Goal: Transaction & Acquisition: Obtain resource

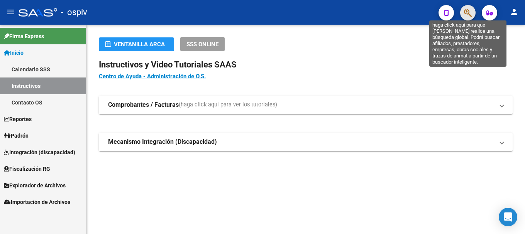
click at [471, 12] on icon "button" at bounding box center [468, 12] width 8 height 9
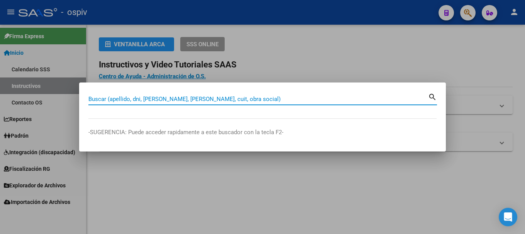
paste input "20456114971"
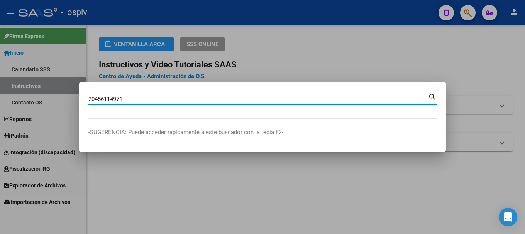
type input "20456114971"
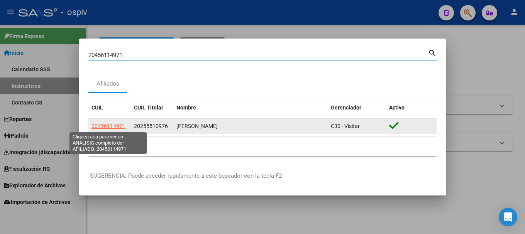
click at [122, 127] on span "20456114971" at bounding box center [108, 126] width 34 height 6
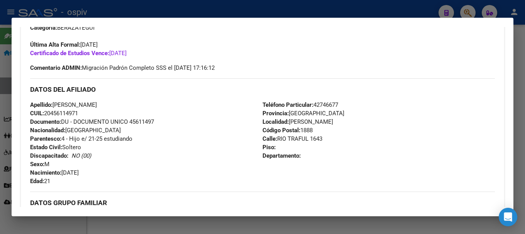
scroll to position [252, 0]
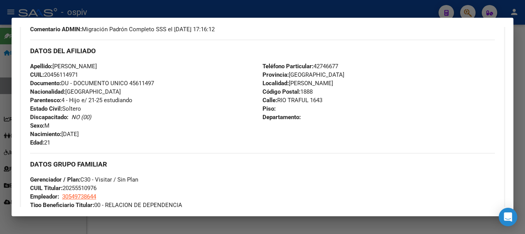
drag, startPoint x: 63, startPoint y: 188, endPoint x: 74, endPoint y: 188, distance: 11.2
click at [74, 188] on span "CUIL Titular: 20255510976" at bounding box center [63, 188] width 66 height 7
drag, startPoint x: 105, startPoint y: 188, endPoint x: 100, endPoint y: 191, distance: 5.9
click at [101, 190] on div "DATOS GRUPO FAMILIAR Gerenciador / Plan: C30 - Visitar / Sin Plan CUIL Titular:…" at bounding box center [262, 185] width 465 height 65
click at [100, 191] on div "DATOS GRUPO FAMILIAR Gerenciador / Plan: C30 - Visitar / Sin Plan CUIL Titular:…" at bounding box center [262, 185] width 465 height 65
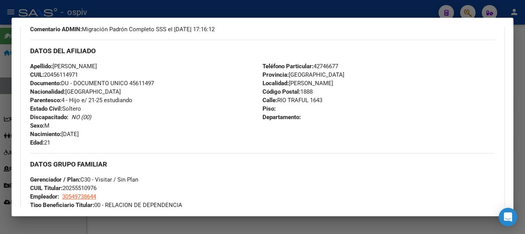
click at [96, 191] on span "CUIL Titular: 20255510976" at bounding box center [63, 188] width 66 height 7
drag, startPoint x: 64, startPoint y: 188, endPoint x: 76, endPoint y: 186, distance: 11.7
click at [75, 186] on span "CUIL Titular: 20255510976" at bounding box center [63, 188] width 66 height 7
click at [83, 186] on span "CUIL Titular: 20255510976" at bounding box center [63, 188] width 66 height 7
click at [100, 186] on div "DATOS GRUPO FAMILIAR Gerenciador / Plan: C30 - Visitar / Sin Plan CUIL Titular:…" at bounding box center [262, 185] width 465 height 65
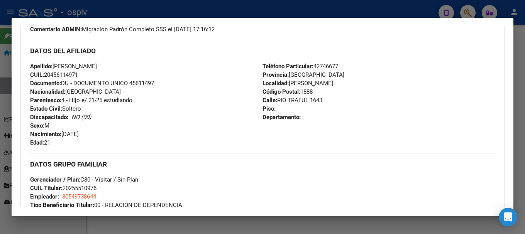
click at [100, 186] on div "DATOS GRUPO FAMILIAR Gerenciador / Plan: C30 - Visitar / Sin Plan CUIL Titular:…" at bounding box center [262, 185] width 465 height 65
drag, startPoint x: 64, startPoint y: 188, endPoint x: 103, endPoint y: 188, distance: 39.0
click at [103, 188] on div "DATOS GRUPO FAMILIAR Gerenciador / Plan: C30 - Visitar / Sin Plan CUIL Titular:…" at bounding box center [262, 185] width 465 height 65
copy span "20255510976"
click at [0, 146] on div at bounding box center [262, 117] width 525 height 234
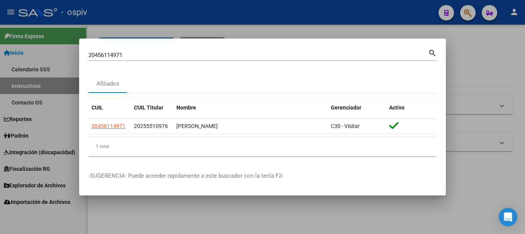
click at [482, 56] on div at bounding box center [262, 117] width 525 height 234
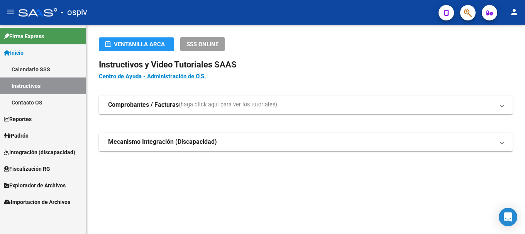
click at [24, 53] on span "Inicio" at bounding box center [14, 53] width 20 height 8
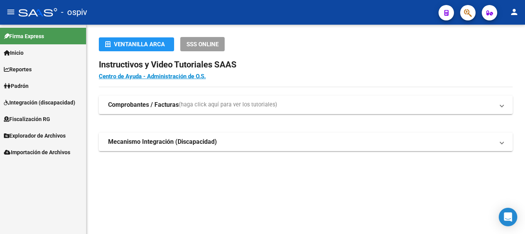
click at [33, 52] on link "Inicio" at bounding box center [43, 52] width 86 height 17
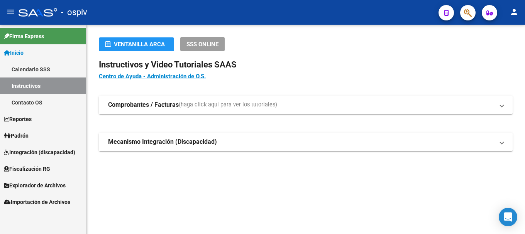
click at [28, 50] on link "Inicio" at bounding box center [43, 52] width 86 height 17
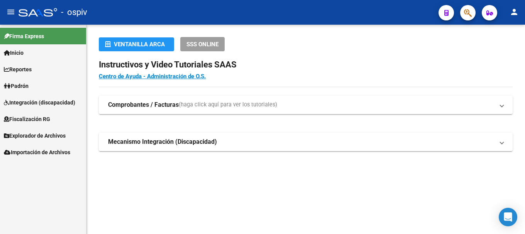
click at [29, 67] on span "Reportes" at bounding box center [18, 69] width 28 height 8
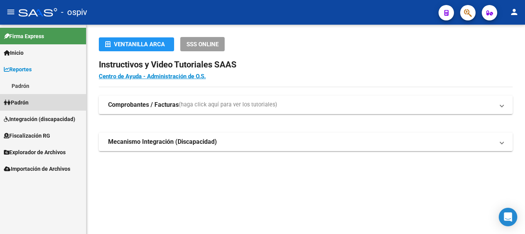
click at [26, 103] on span "Padrón" at bounding box center [16, 102] width 25 height 8
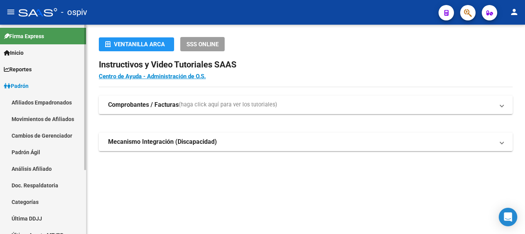
click at [46, 102] on link "Afiliados Empadronados" at bounding box center [43, 102] width 86 height 17
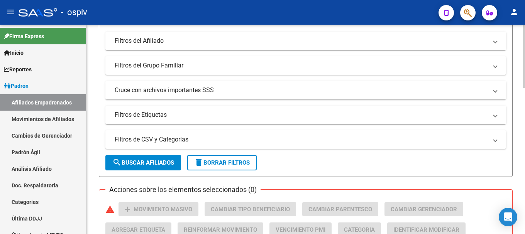
scroll to position [193, 0]
click at [149, 162] on span "search Buscar Afiliados" at bounding box center [143, 162] width 62 height 7
click at [174, 116] on mat-panel-title "Filtros de Etiquetas" at bounding box center [301, 114] width 373 height 8
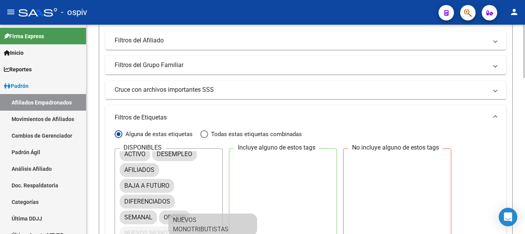
scroll to position [0, 0]
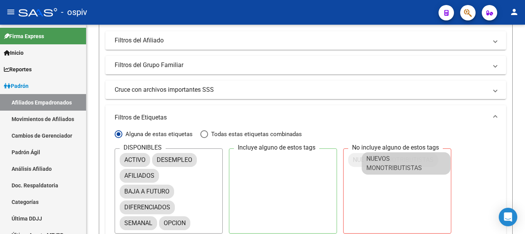
drag, startPoint x: 169, startPoint y: 230, endPoint x: 387, endPoint y: 157, distance: 230.7
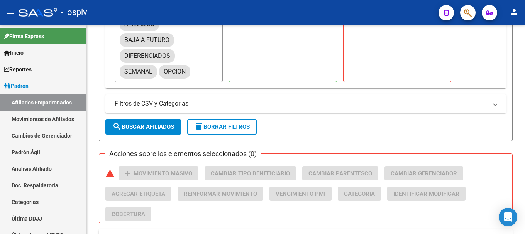
scroll to position [347, 0]
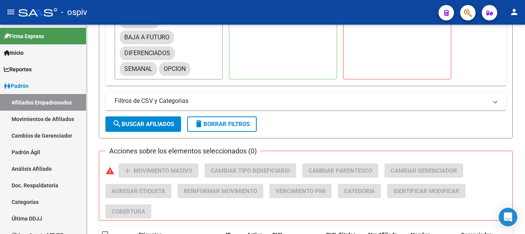
click at [160, 126] on span "search Buscar Afiliados" at bounding box center [143, 124] width 62 height 7
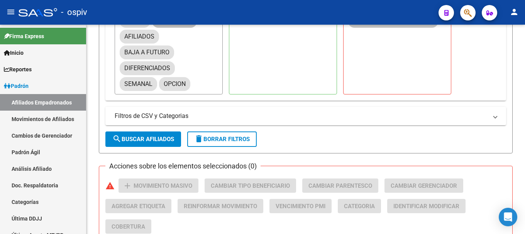
scroll to position [294, 0]
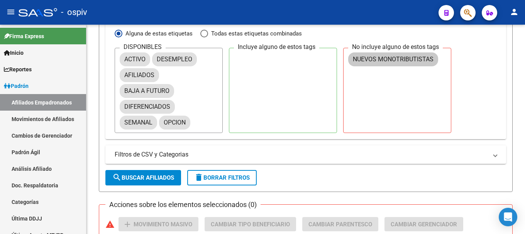
click at [149, 172] on button "search Buscar Afiliados" at bounding box center [143, 177] width 76 height 15
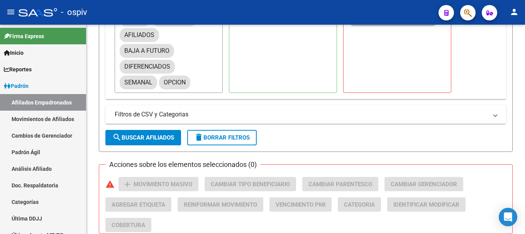
scroll to position [255, 0]
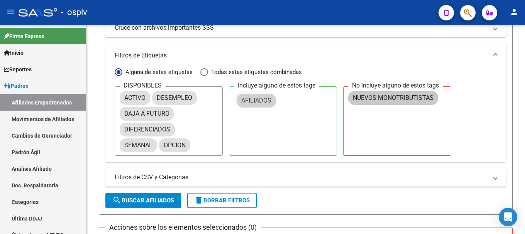
drag, startPoint x: 132, startPoint y: 113, endPoint x: 250, endPoint y: 100, distance: 118.1
click at [146, 194] on button "search Buscar Afiliados" at bounding box center [143, 200] width 76 height 15
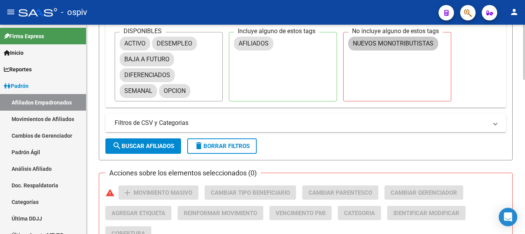
scroll to position [278, 0]
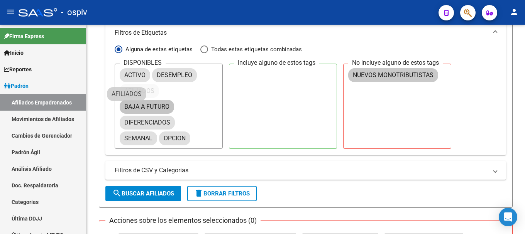
drag, startPoint x: 244, startPoint y: 77, endPoint x: 126, endPoint y: 112, distance: 123.1
click at [149, 197] on button "search Buscar Afiliados" at bounding box center [143, 193] width 76 height 15
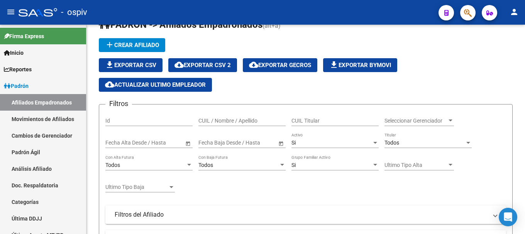
scroll to position [8, 0]
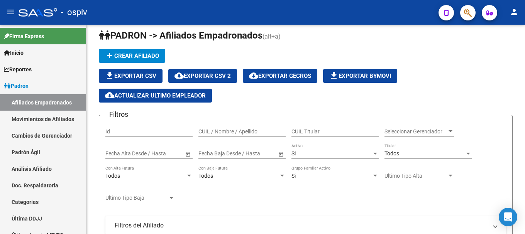
click at [135, 73] on span "file_download Exportar CSV" at bounding box center [130, 76] width 51 height 7
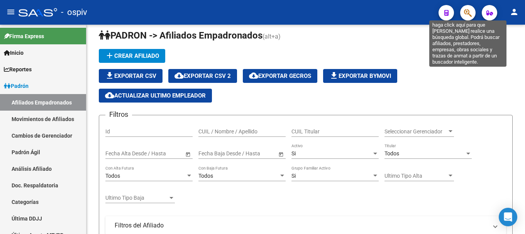
click at [465, 11] on icon "button" at bounding box center [468, 12] width 8 height 9
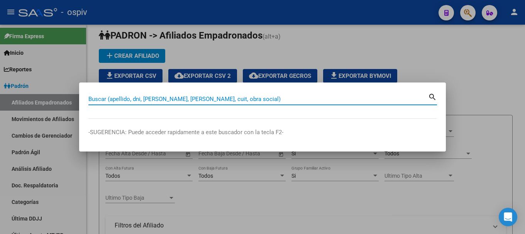
paste input "44838421"
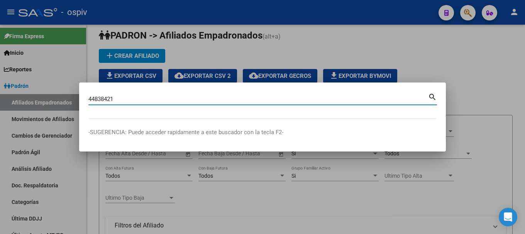
type input "44838421"
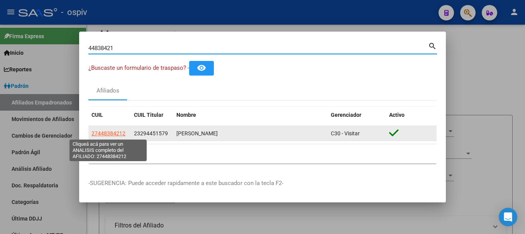
click at [102, 134] on span "27448384212" at bounding box center [108, 133] width 34 height 6
type textarea "27448384212"
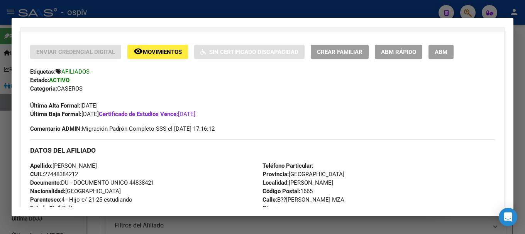
scroll to position [154, 0]
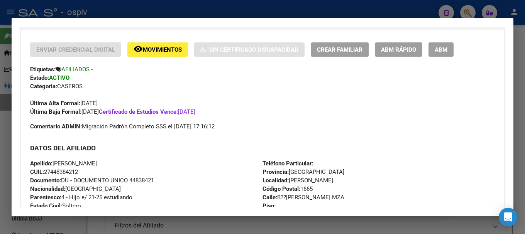
drag, startPoint x: 98, startPoint y: 165, endPoint x: 128, endPoint y: 162, distance: 29.9
click at [97, 162] on span "Apellido: [PERSON_NAME]" at bounding box center [63, 163] width 67 height 7
drag, startPoint x: 132, startPoint y: 162, endPoint x: 135, endPoint y: 161, distance: 3.9
click at [135, 161] on div "Apellido: [PERSON_NAME] CUIL: 27448384212 Documento: DU - DOCUMENTO UNICO 44838…" at bounding box center [146, 201] width 232 height 85
click at [56, 162] on span "Apellido: [PERSON_NAME]" at bounding box center [63, 163] width 67 height 7
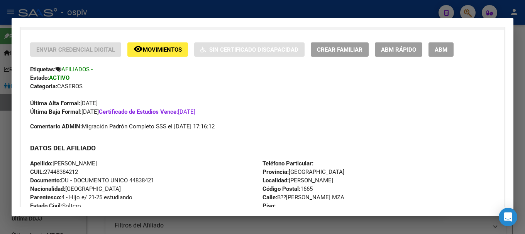
click at [55, 163] on span "Apellido: [PERSON_NAME]" at bounding box center [63, 163] width 67 height 7
click at [54, 164] on span "Apellido: [PERSON_NAME]" at bounding box center [63, 163] width 67 height 7
drag, startPoint x: 54, startPoint y: 164, endPoint x: 134, endPoint y: 164, distance: 79.5
click at [97, 164] on span "Apellido: [PERSON_NAME]" at bounding box center [63, 163] width 67 height 7
copy span "[PERSON_NAME]"
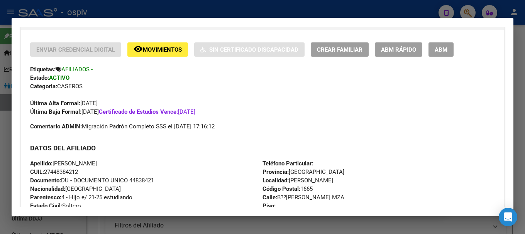
click at [466, 10] on div at bounding box center [262, 117] width 525 height 234
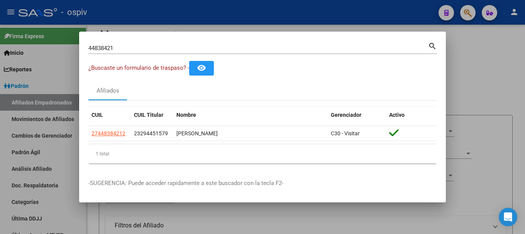
drag, startPoint x: 122, startPoint y: 43, endPoint x: 108, endPoint y: 52, distance: 16.7
click at [108, 52] on div "44838421 Buscar (apellido, dni, [PERSON_NAME], [PERSON_NAME], cuit, obra social)" at bounding box center [258, 48] width 340 height 12
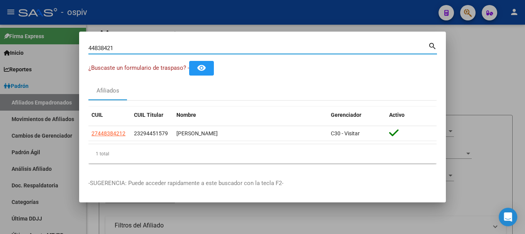
drag, startPoint x: 117, startPoint y: 49, endPoint x: 66, endPoint y: 53, distance: 50.7
click at [66, 53] on div "44838421 Buscar (apellido, dni, cuil, nro traspaso, cuit, obra social) search ¿…" at bounding box center [262, 117] width 525 height 234
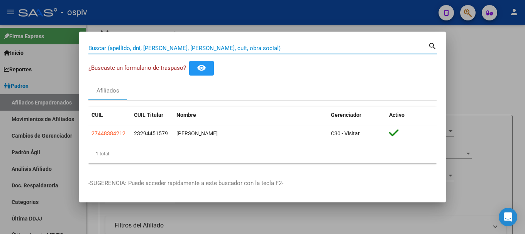
paste input "39148139"
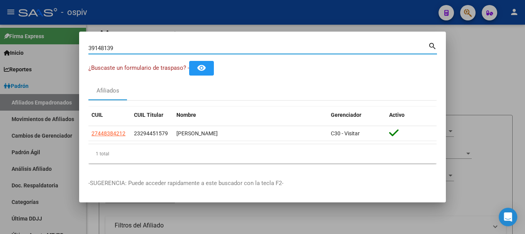
type input "39148139"
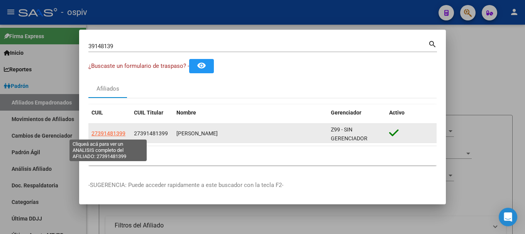
click at [107, 136] on span "27391481399" at bounding box center [108, 133] width 34 height 6
type textarea "27391481399"
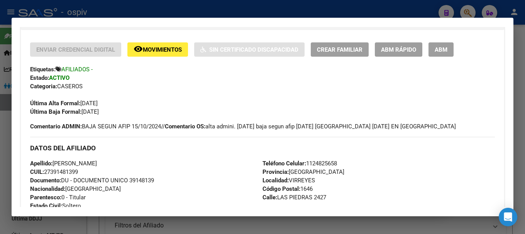
drag, startPoint x: 54, startPoint y: 164, endPoint x: 107, endPoint y: 161, distance: 53.4
click at [107, 161] on div "Apellido: [PERSON_NAME] CUIL: 27391481399 Documento: DU - DOCUMENTO UNICO 39148…" at bounding box center [146, 201] width 232 height 85
copy span "[PERSON_NAME]"
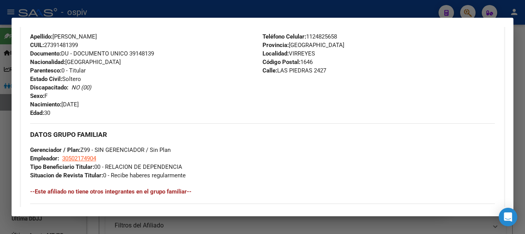
scroll to position [270, 0]
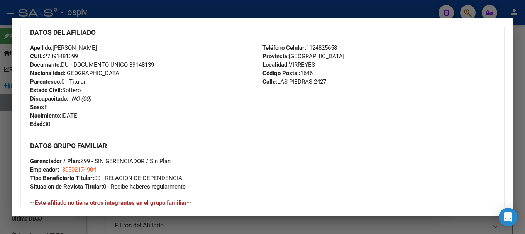
click at [0, 137] on div at bounding box center [262, 117] width 525 height 234
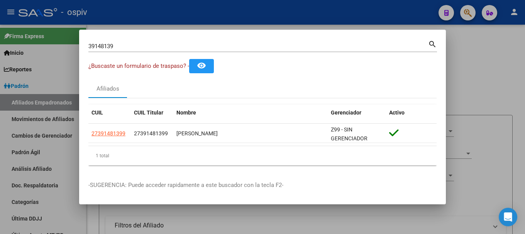
drag, startPoint x: 176, startPoint y: 50, endPoint x: 68, endPoint y: 34, distance: 109.2
click at [69, 34] on div "39148139 Buscar (apellido, dni, cuil, nro traspaso, cuit, obra social) search ¿…" at bounding box center [262, 117] width 525 height 234
click at [108, 42] on div "39148139 Buscar (apellido, dni, [PERSON_NAME], [PERSON_NAME], cuit, obra social)" at bounding box center [258, 47] width 340 height 12
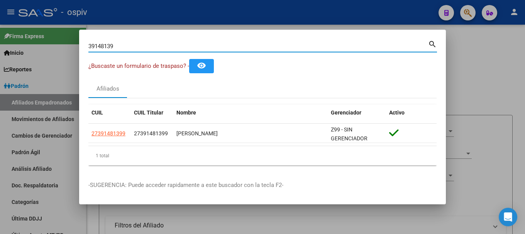
drag, startPoint x: 118, startPoint y: 46, endPoint x: 51, endPoint y: 36, distance: 67.9
click at [51, 36] on div "39148139 Buscar (apellido, dni, cuil, nro traspaso, cuit, obra social) search ¿…" at bounding box center [262, 117] width 525 height 234
paste input "20456114971"
type input "20456114971"
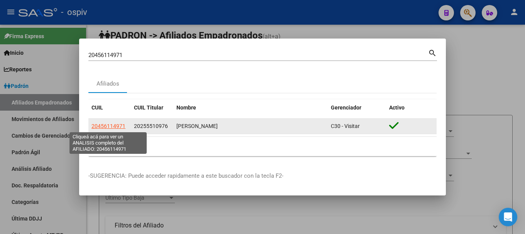
click at [111, 129] on span "20456114971" at bounding box center [108, 126] width 34 height 6
type textarea "20456114971"
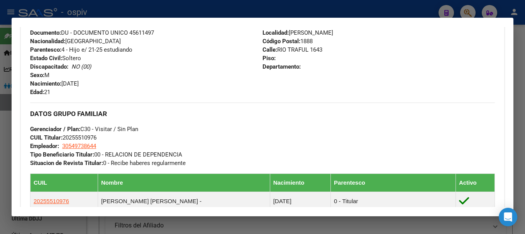
scroll to position [309, 0]
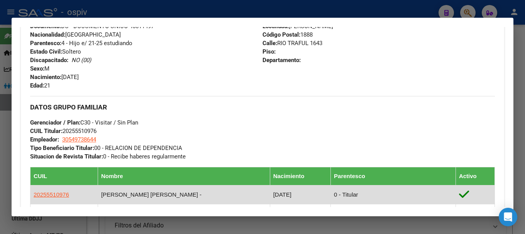
drag, startPoint x: 33, startPoint y: 193, endPoint x: 81, endPoint y: 197, distance: 48.4
click at [81, 197] on td "20255510976" at bounding box center [64, 194] width 68 height 19
copy span "20255510976"
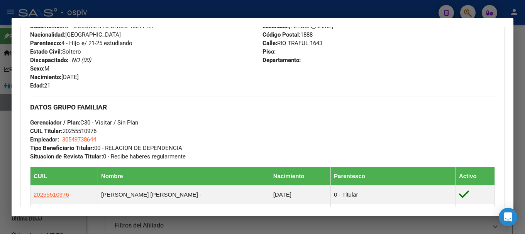
scroll to position [270, 0]
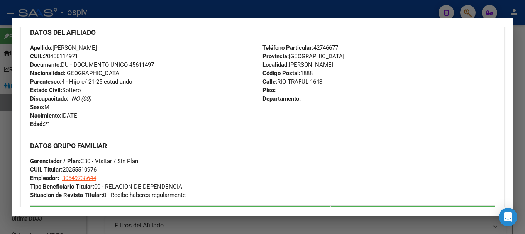
drag, startPoint x: 473, startPoint y: 14, endPoint x: 200, endPoint y: 13, distance: 273.2
click at [472, 14] on div at bounding box center [262, 117] width 525 height 234
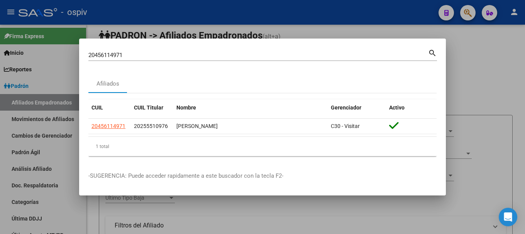
drag, startPoint x: 131, startPoint y: 59, endPoint x: 42, endPoint y: 51, distance: 89.1
click at [42, 51] on div "20456114971 Buscar (apellido, dni, cuil, nro traspaso, cuit, obra social) searc…" at bounding box center [262, 117] width 525 height 234
click at [127, 57] on input "20456114971" at bounding box center [258, 55] width 340 height 7
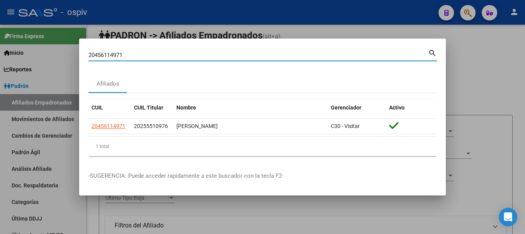
drag, startPoint x: 130, startPoint y: 56, endPoint x: 48, endPoint y: 45, distance: 82.1
click at [48, 45] on div "20456114971 Buscar (apellido, dni, cuil, nro traspaso, cuit, obra social) searc…" at bounding box center [262, 117] width 525 height 234
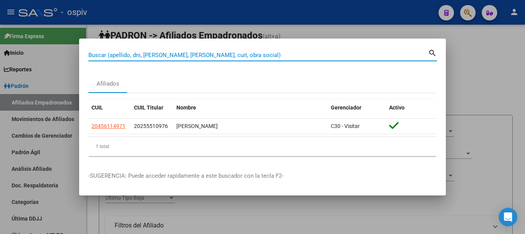
paste input "21519948"
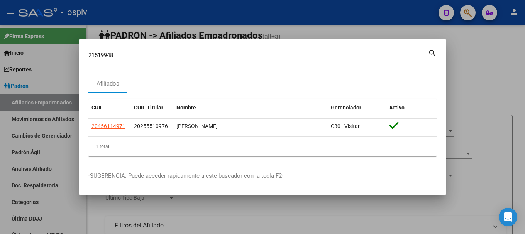
type input "21519948"
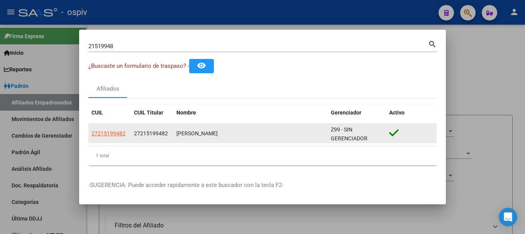
click at [115, 129] on app-link-go-to "27215199482" at bounding box center [108, 133] width 34 height 9
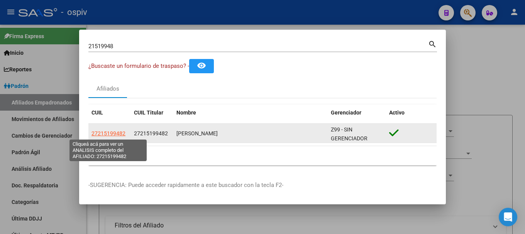
click at [119, 134] on span "27215199482" at bounding box center [108, 133] width 34 height 6
type textarea "27215199482"
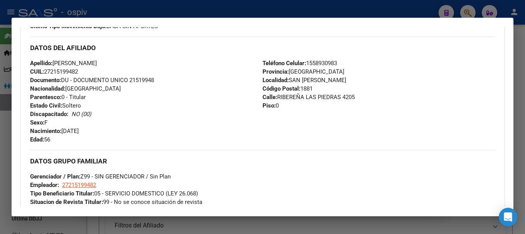
scroll to position [232, 0]
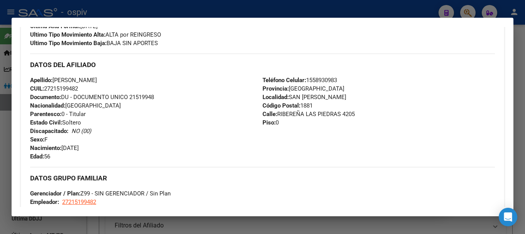
drag, startPoint x: 46, startPoint y: 91, endPoint x: 81, endPoint y: 88, distance: 35.6
click at [78, 88] on span "CUIL: 27215199482" at bounding box center [54, 88] width 48 height 7
copy span "27215199482"
click at [466, 10] on div at bounding box center [262, 117] width 525 height 234
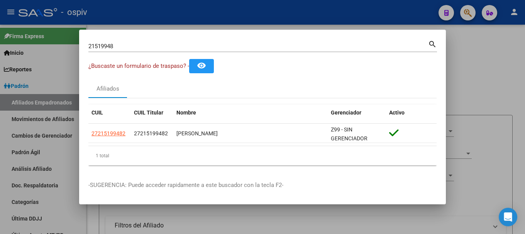
drag, startPoint x: 118, startPoint y: 50, endPoint x: 61, endPoint y: 44, distance: 57.0
click at [63, 44] on div "21519948 Buscar (apellido, dni, cuil, nro traspaso, cuit, obra social) search ¿…" at bounding box center [262, 117] width 525 height 234
click at [135, 41] on div "21519948 Buscar (apellido, dni, [PERSON_NAME], [PERSON_NAME], cuit, obra social)" at bounding box center [258, 47] width 340 height 12
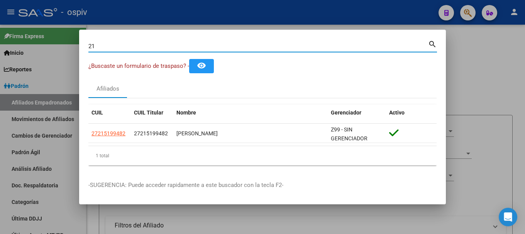
type input "2"
paste input "20456114971"
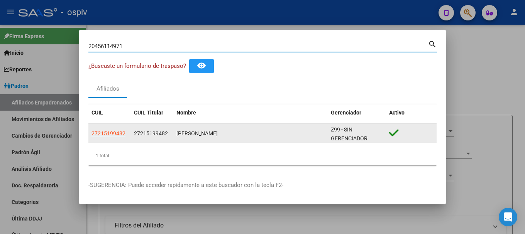
type input "20456114971"
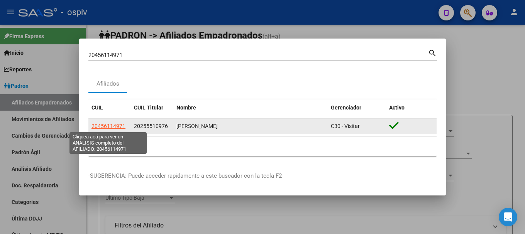
click at [111, 126] on span "20456114971" at bounding box center [108, 126] width 34 height 6
type textarea "20456114971"
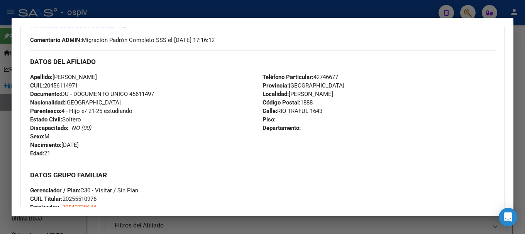
scroll to position [270, 0]
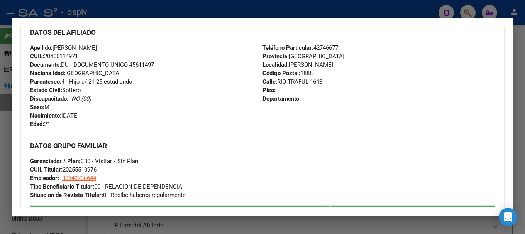
drag, startPoint x: 64, startPoint y: 115, endPoint x: 103, endPoint y: 115, distance: 39.0
click at [103, 115] on div "Apellido: [PERSON_NAME]: 20456114971 Documento: DU - DOCUMENTO UNICO 45611497 N…" at bounding box center [146, 86] width 232 height 85
copy span "[DATE]"
click at [467, 12] on div at bounding box center [262, 117] width 525 height 234
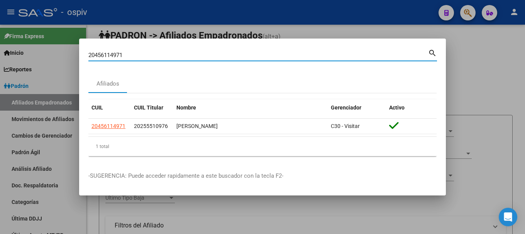
drag, startPoint x: 145, startPoint y: 52, endPoint x: 68, endPoint y: 38, distance: 79.2
click at [68, 38] on div "20456114971 Buscar (apellido, dni, cuil, nro traspaso, cuit, obra social) searc…" at bounding box center [262, 117] width 525 height 234
paste input "7215199482"
type input "27215199482"
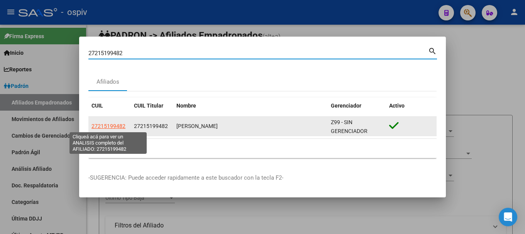
click at [115, 123] on span "27215199482" at bounding box center [108, 126] width 34 height 6
type textarea "27215199482"
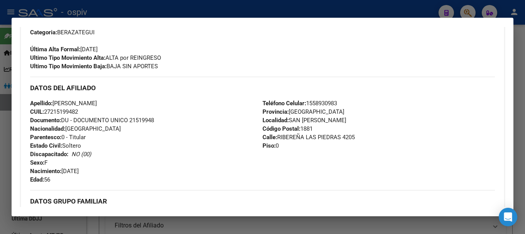
scroll to position [309, 0]
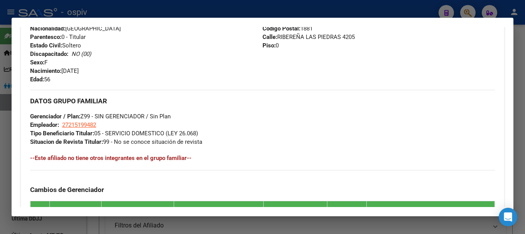
drag, startPoint x: 63, startPoint y: 71, endPoint x: 102, endPoint y: 70, distance: 39.0
click at [102, 70] on div "Apellido: [PERSON_NAME] CUIL: 27215199482 Documento: DU - DOCUMENTO UNICO 21519…" at bounding box center [146, 41] width 232 height 85
copy span "[DATE]"
drag, startPoint x: 473, startPoint y: 7, endPoint x: 369, endPoint y: 8, distance: 104.2
click at [472, 7] on div at bounding box center [262, 117] width 525 height 234
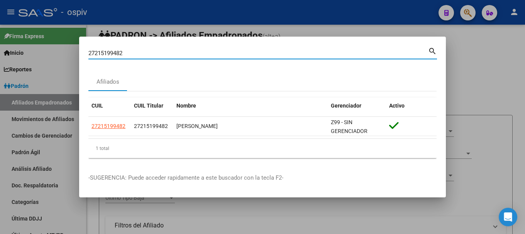
drag, startPoint x: 130, startPoint y: 56, endPoint x: 63, endPoint y: 54, distance: 66.8
click at [63, 54] on div "27215199482 Buscar (apellido, dni, cuil, nro traspaso, cuit, obra social) searc…" at bounding box center [262, 117] width 525 height 234
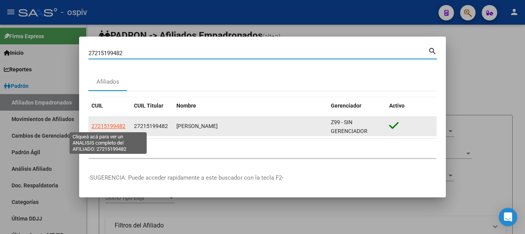
click at [120, 124] on span "27215199482" at bounding box center [108, 126] width 34 height 6
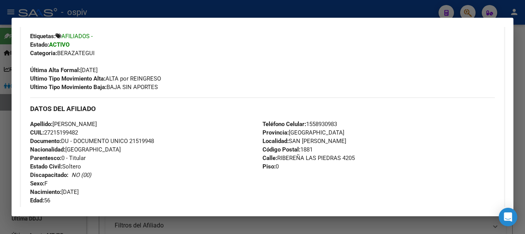
scroll to position [233, 0]
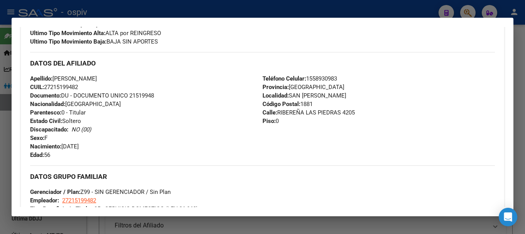
drag, startPoint x: 276, startPoint y: 115, endPoint x: 356, endPoint y: 115, distance: 79.5
click at [356, 115] on div "Teléfono Celular: [PHONE_NUMBER] Provincia: [GEOGRAPHIC_DATA] Localidad: [GEOGR…" at bounding box center [378, 116] width 232 height 85
copy span "RIBEREÑA LAS PIEDRAS 4205"
click at [468, 5] on div at bounding box center [262, 117] width 525 height 234
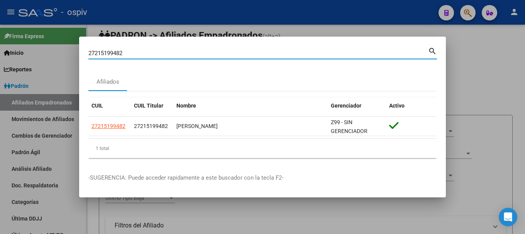
drag, startPoint x: 147, startPoint y: 51, endPoint x: 71, endPoint y: 52, distance: 75.2
click at [71, 52] on div "27215199482 Buscar (apellido, dni, cuil, nro traspaso, cuit, obra social) searc…" at bounding box center [262, 117] width 525 height 234
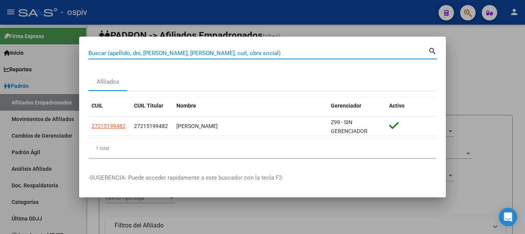
paste input "20255510976"
type input "20255510976"
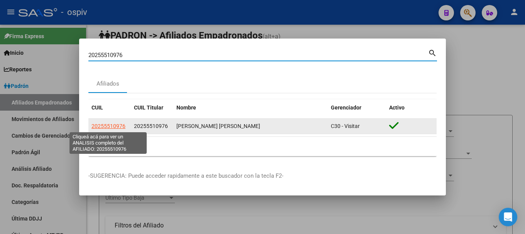
click at [121, 125] on span "20255510976" at bounding box center [108, 126] width 34 height 6
type textarea "20255510976"
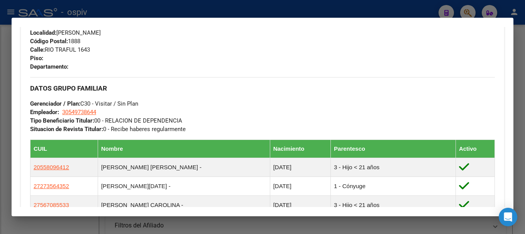
scroll to position [387, 0]
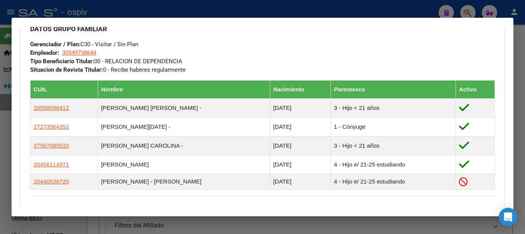
click at [1, 129] on div at bounding box center [262, 117] width 525 height 234
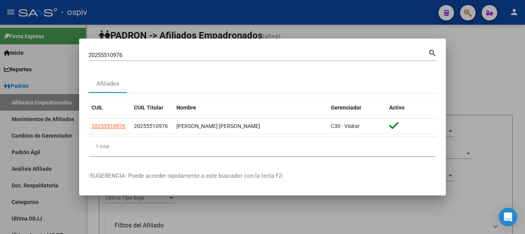
click at [316, 207] on div at bounding box center [262, 117] width 525 height 234
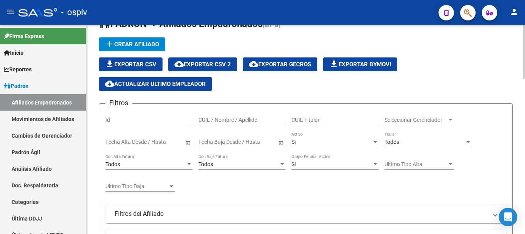
scroll to position [0, 0]
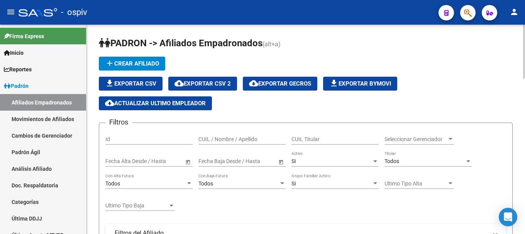
click at [221, 82] on span "cloud_download Exportar CSV 2" at bounding box center [202, 83] width 56 height 7
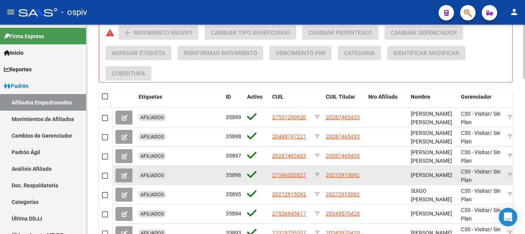
scroll to position [487, 0]
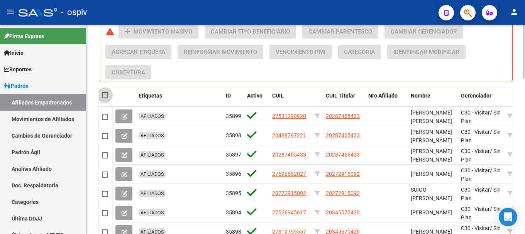
click at [105, 96] on span at bounding box center [105, 95] width 6 height 6
click at [105, 98] on input "checkbox" at bounding box center [105, 98] width 0 height 0
checkbox input "true"
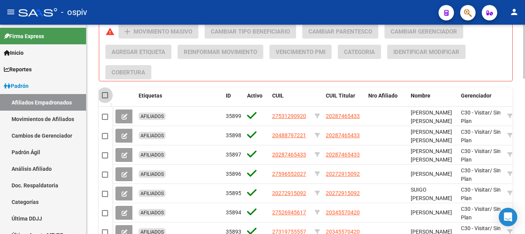
checkbox input "true"
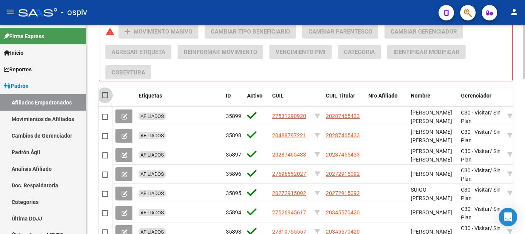
checkbox input "true"
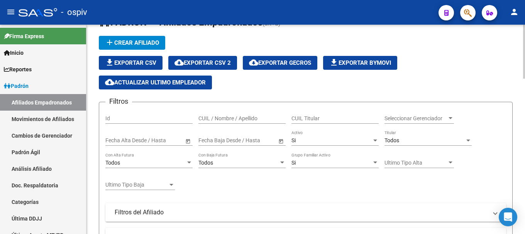
scroll to position [0, 0]
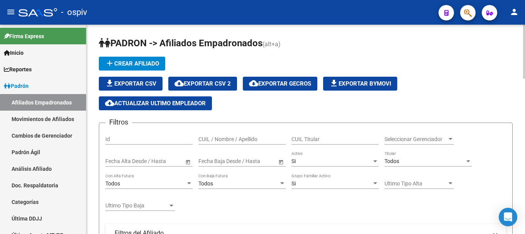
click at [132, 85] on span "file_download Exportar CSV" at bounding box center [130, 83] width 51 height 7
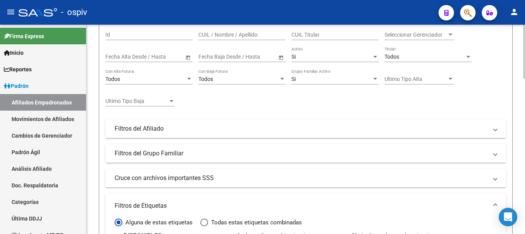
scroll to position [193, 0]
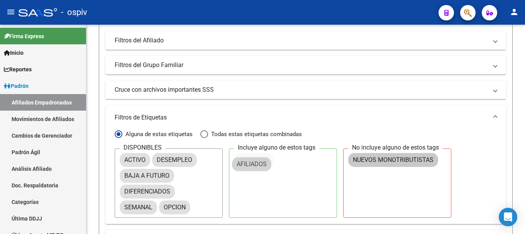
drag, startPoint x: 220, startPoint y: 171, endPoint x: 265, endPoint y: 163, distance: 46.2
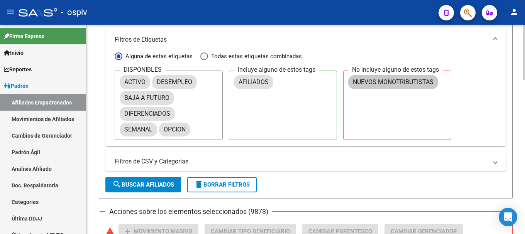
scroll to position [386, 0]
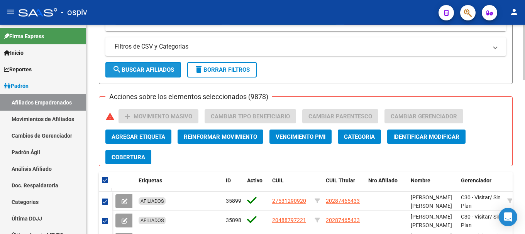
click at [158, 71] on span "search Buscar Afiliados" at bounding box center [143, 69] width 62 height 7
checkbox input "false"
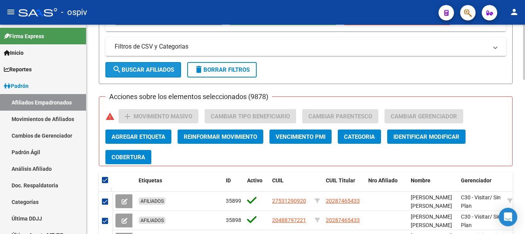
checkbox input "false"
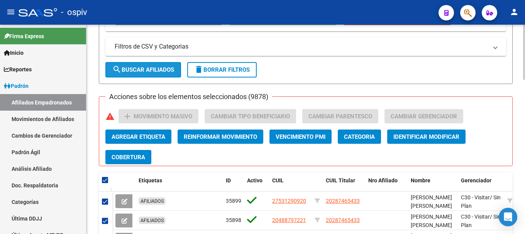
checkbox input "false"
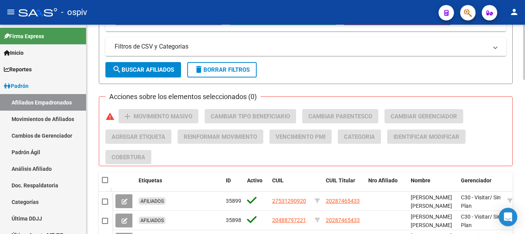
click at [106, 179] on span at bounding box center [105, 180] width 6 height 6
click at [105, 183] on input "checkbox" at bounding box center [105, 183] width 0 height 0
checkbox input "true"
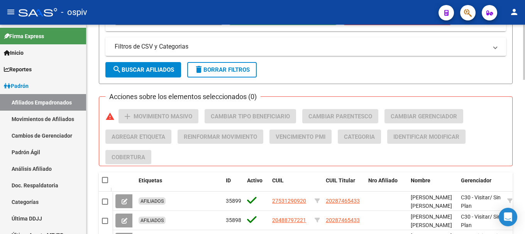
checkbox input "true"
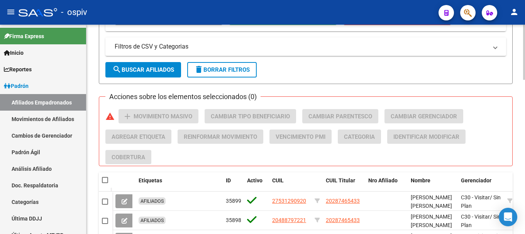
checkbox input "true"
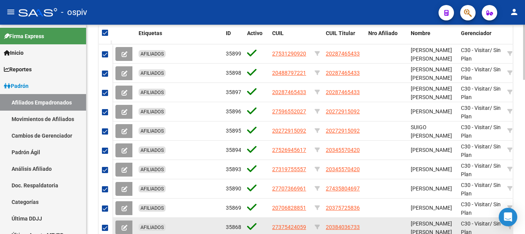
scroll to position [586, 0]
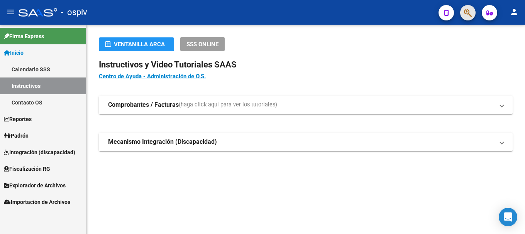
click at [462, 12] on button "button" at bounding box center [467, 12] width 15 height 15
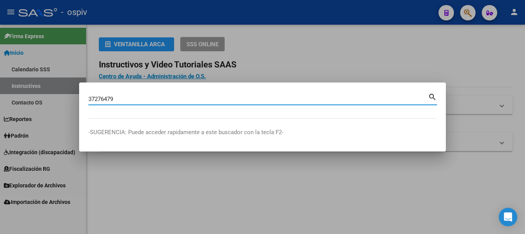
type input "37276479"
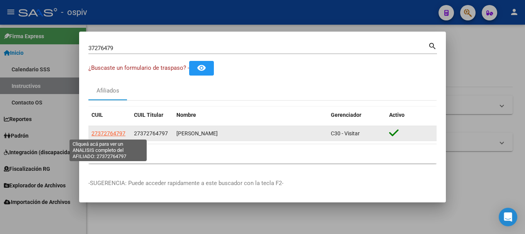
click at [104, 130] on span "27372764797" at bounding box center [108, 133] width 34 height 6
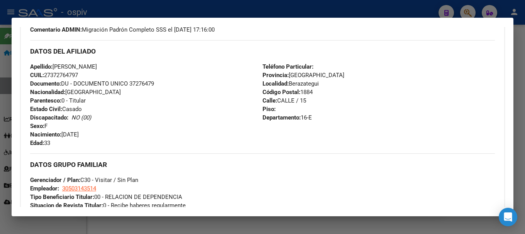
scroll to position [347, 0]
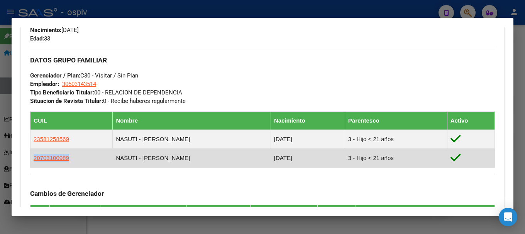
drag, startPoint x: 33, startPoint y: 157, endPoint x: 68, endPoint y: 157, distance: 34.3
click at [68, 157] on td "20703100989" at bounding box center [71, 158] width 82 height 19
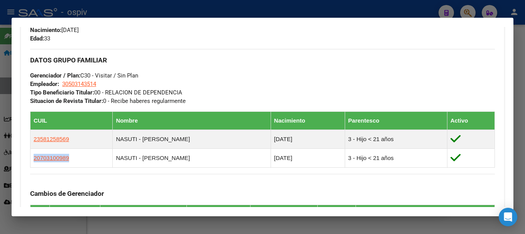
copy span "20703100989"
click at [0, 183] on div at bounding box center [262, 117] width 525 height 234
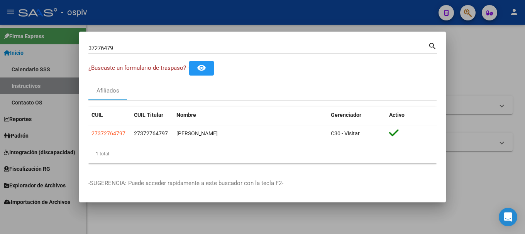
click at [35, 126] on div at bounding box center [262, 117] width 525 height 234
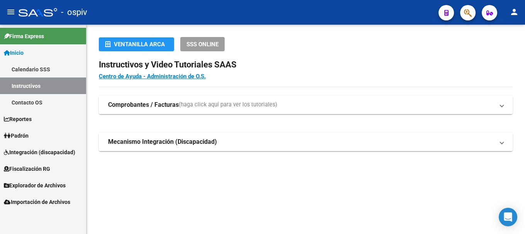
click at [28, 137] on span "Padrón" at bounding box center [16, 136] width 25 height 8
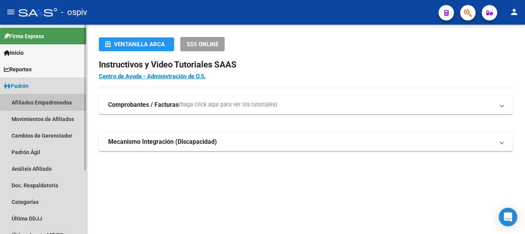
click at [38, 98] on link "Afiliados Empadronados" at bounding box center [43, 102] width 86 height 17
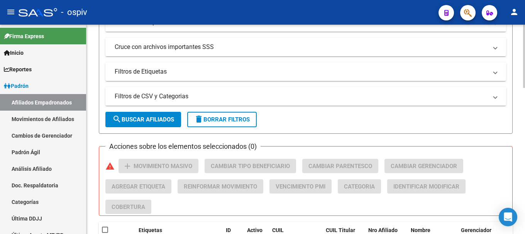
scroll to position [270, 0]
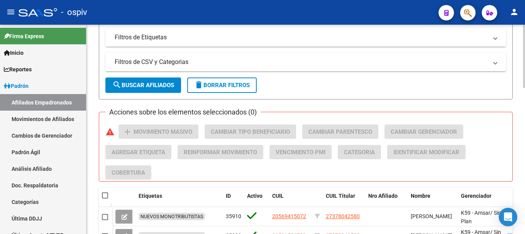
click at [157, 39] on mat-panel-title "Filtros de Etiquetas" at bounding box center [301, 37] width 373 height 8
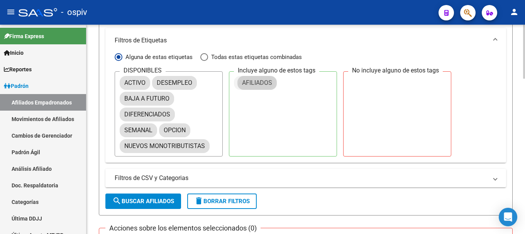
drag, startPoint x: 147, startPoint y: 98, endPoint x: 268, endPoint y: 82, distance: 121.5
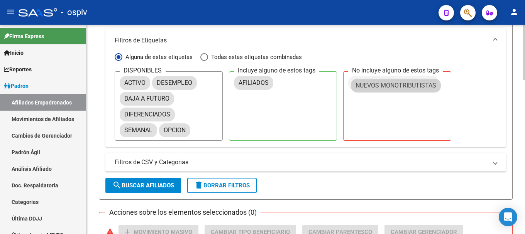
drag, startPoint x: 196, startPoint y: 145, endPoint x: 421, endPoint y: 84, distance: 233.1
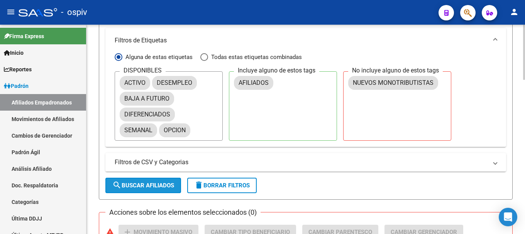
click at [150, 187] on span "search Buscar Afiliados" at bounding box center [143, 185] width 62 height 7
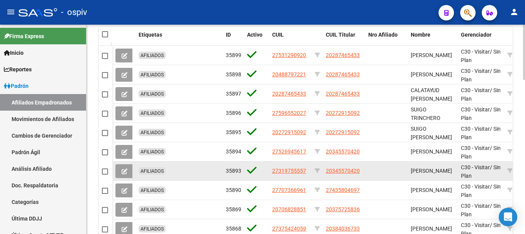
scroll to position [394, 0]
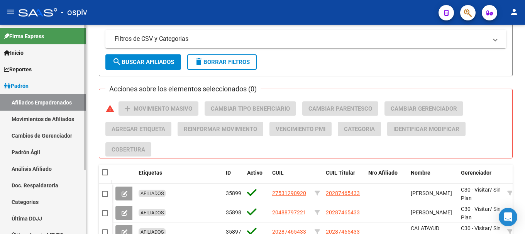
click at [34, 102] on link "Afiliados Empadronados" at bounding box center [43, 102] width 86 height 17
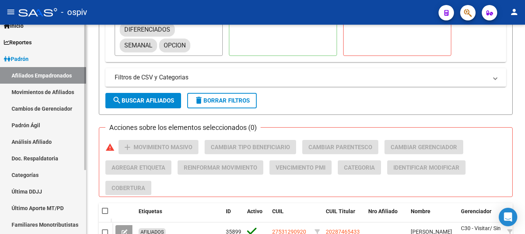
scroll to position [39, 0]
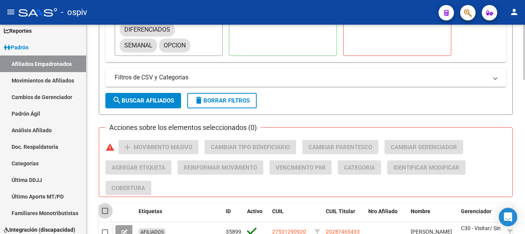
click at [105, 213] on span at bounding box center [105, 211] width 6 height 6
click at [105, 214] on input "checkbox" at bounding box center [105, 214] width 0 height 0
checkbox input "true"
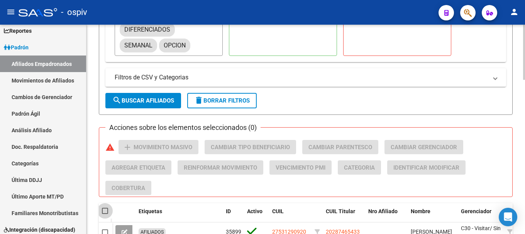
checkbox input "true"
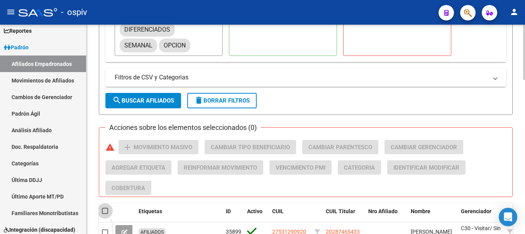
checkbox input "true"
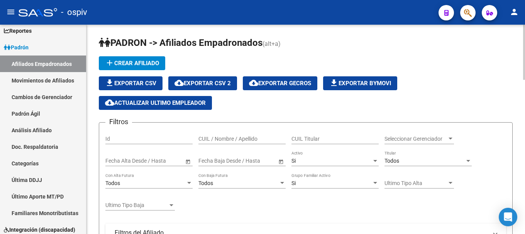
scroll to position [0, 0]
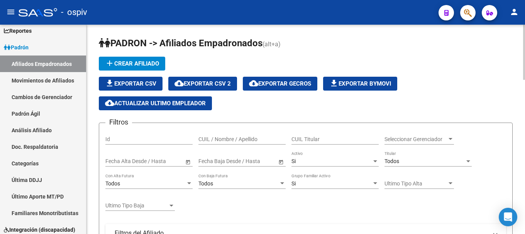
click at [380, 84] on span "file_download Exportar Bymovi" at bounding box center [360, 83] width 62 height 7
click at [434, 82] on div "file_download Exportar CSV cloud_download Exportar CSV 2 cloud_download Exporta…" at bounding box center [306, 94] width 414 height 34
click at [369, 86] on span "file_download Exportar Bymovi" at bounding box center [360, 83] width 62 height 7
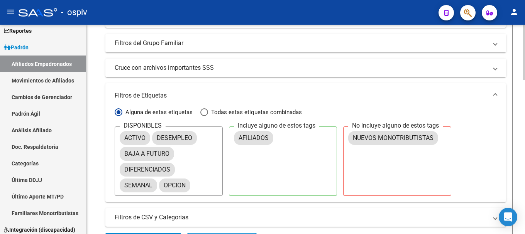
scroll to position [232, 0]
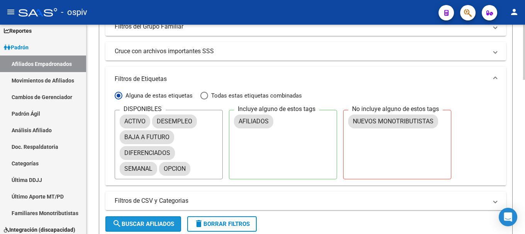
click at [145, 228] on button "search Buscar Afiliados" at bounding box center [143, 223] width 76 height 15
checkbox input "false"
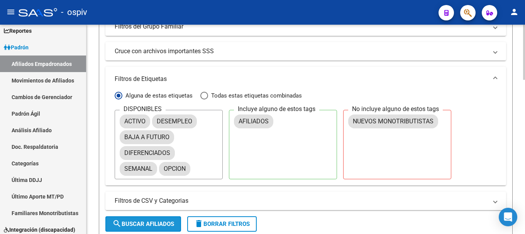
checkbox input "false"
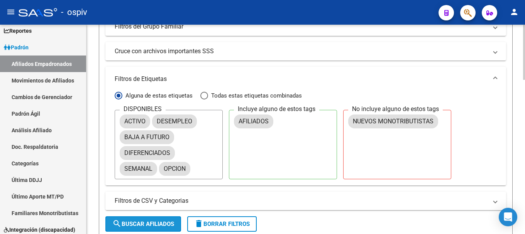
checkbox input "false"
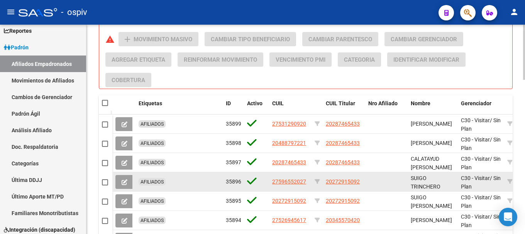
scroll to position [586, 0]
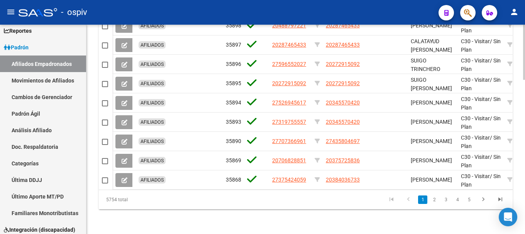
drag, startPoint x: 107, startPoint y: 199, endPoint x: 122, endPoint y: 199, distance: 15.4
click at [120, 199] on div "5754 total" at bounding box center [139, 199] width 81 height 19
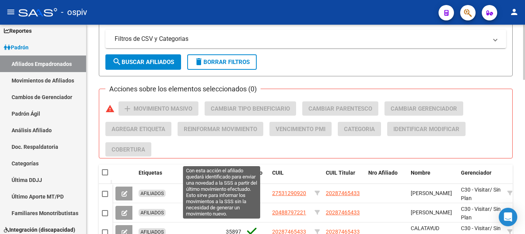
scroll to position [278, 0]
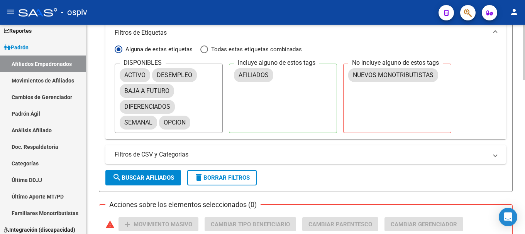
click at [214, 152] on mat-panel-title "Filtros de CSV y Categorias" at bounding box center [301, 154] width 373 height 8
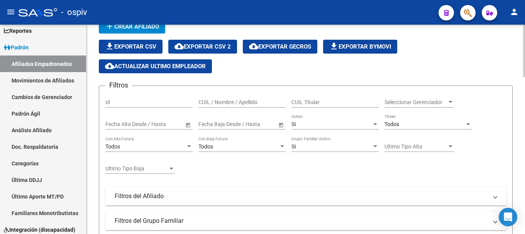
scroll to position [0, 0]
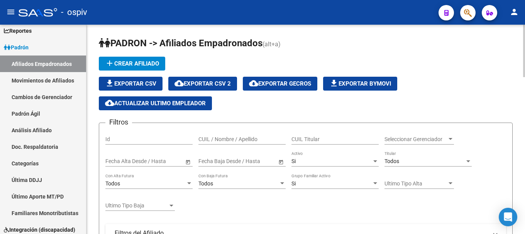
click at [213, 86] on span "cloud_download Exportar CSV 2" at bounding box center [202, 83] width 56 height 7
click at [368, 87] on span "file_download Exportar Bymovi" at bounding box center [360, 83] width 62 height 7
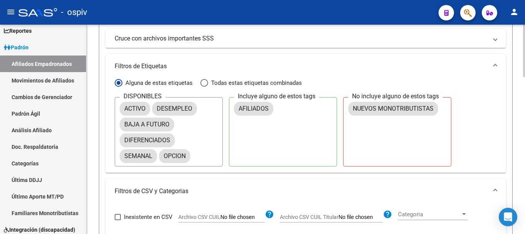
scroll to position [386, 0]
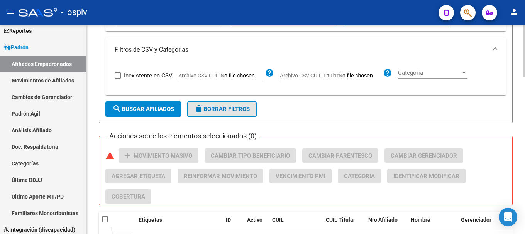
click at [223, 105] on button "delete Borrar Filtros" at bounding box center [221, 108] width 69 height 15
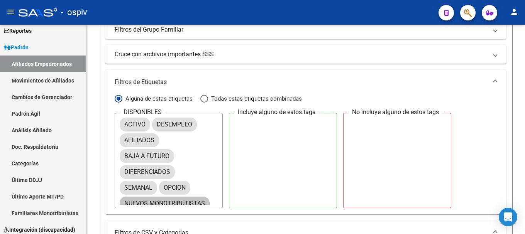
scroll to position [289, 0]
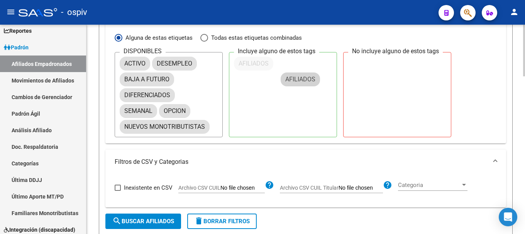
drag, startPoint x: 142, startPoint y: 80, endPoint x: 301, endPoint y: 80, distance: 159.0
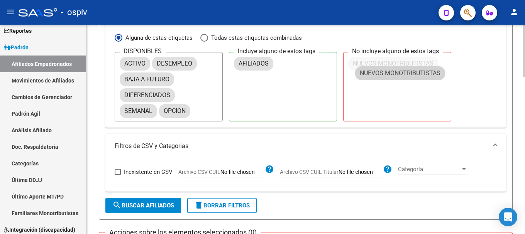
drag, startPoint x: 271, startPoint y: 112, endPoint x: 413, endPoint y: 72, distance: 147.6
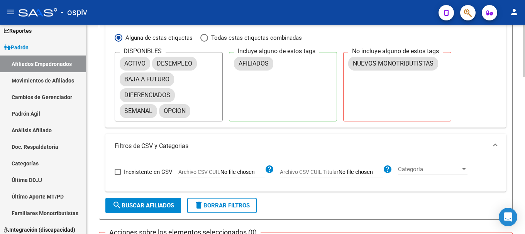
click at [154, 206] on span "search Buscar Afiliados" at bounding box center [143, 205] width 62 height 7
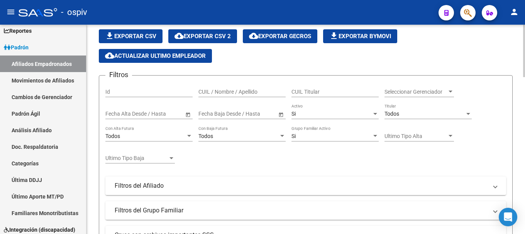
scroll to position [0, 0]
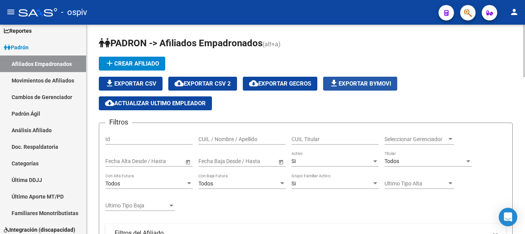
click at [365, 83] on span "file_download Exportar Bymovi" at bounding box center [360, 83] width 62 height 7
